Goal: Transaction & Acquisition: Purchase product/service

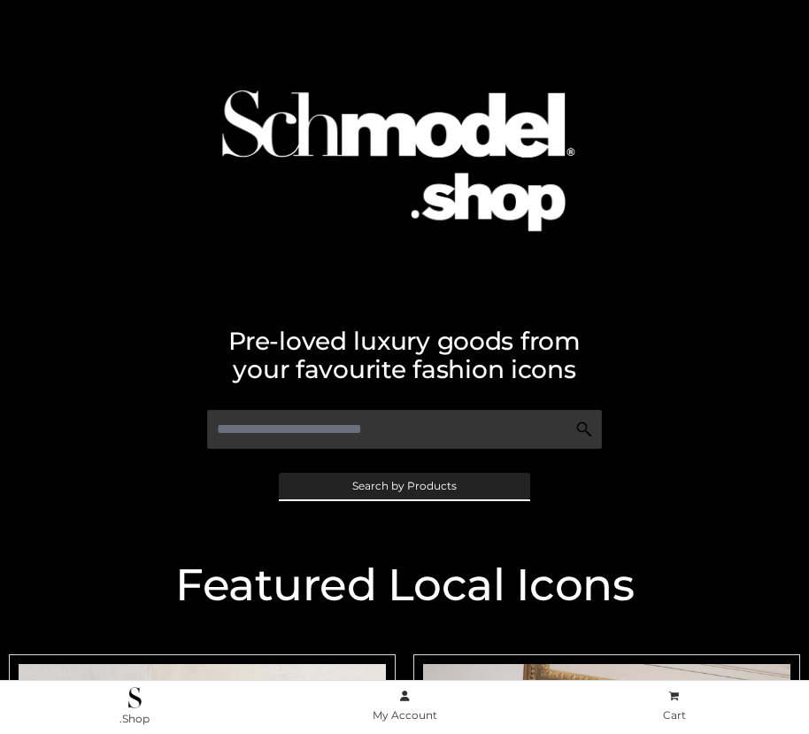
click at [404, 485] on span "Search by Products" at bounding box center [404, 486] width 104 height 11
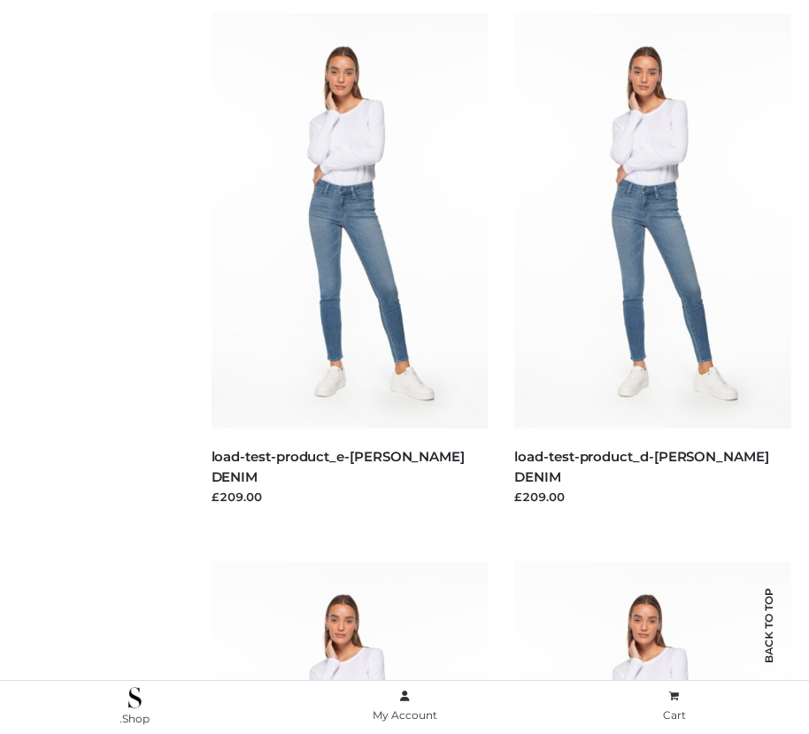
scroll to position [5995, 0]
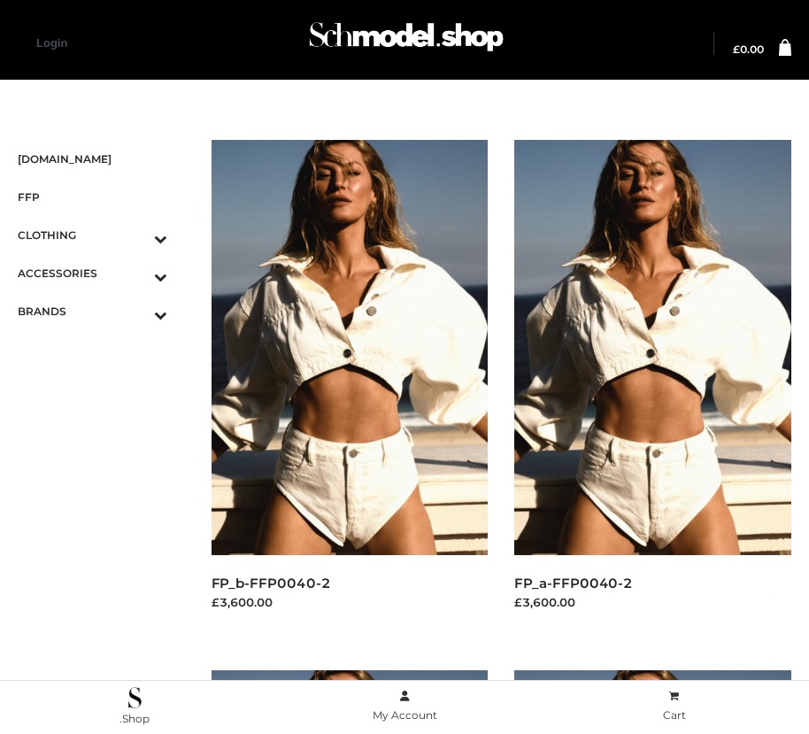
scroll to position [2553, 0]
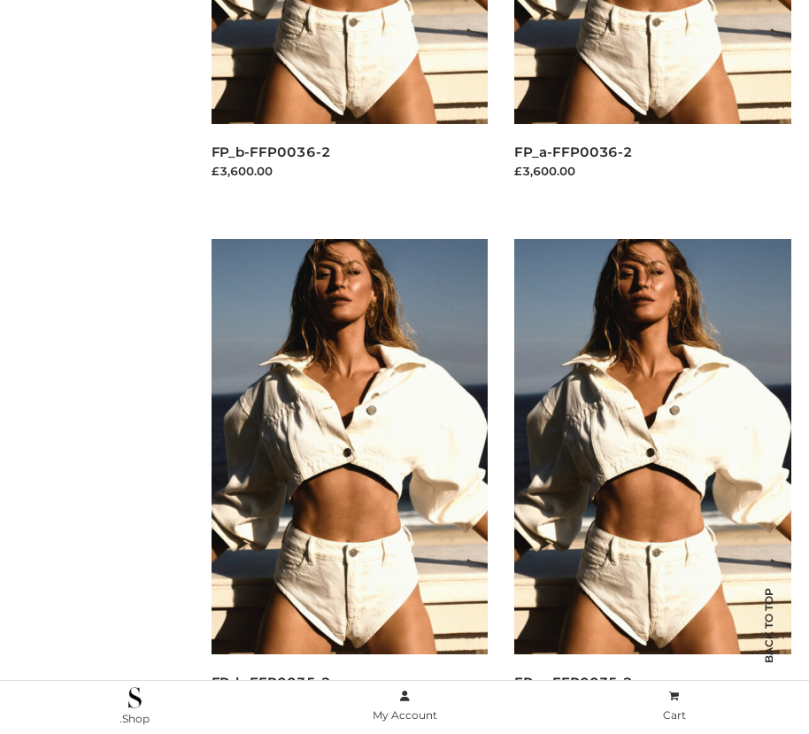
click at [349, 486] on img at bounding box center [350, 446] width 277 height 415
